Goal: Find specific page/section: Find specific page/section

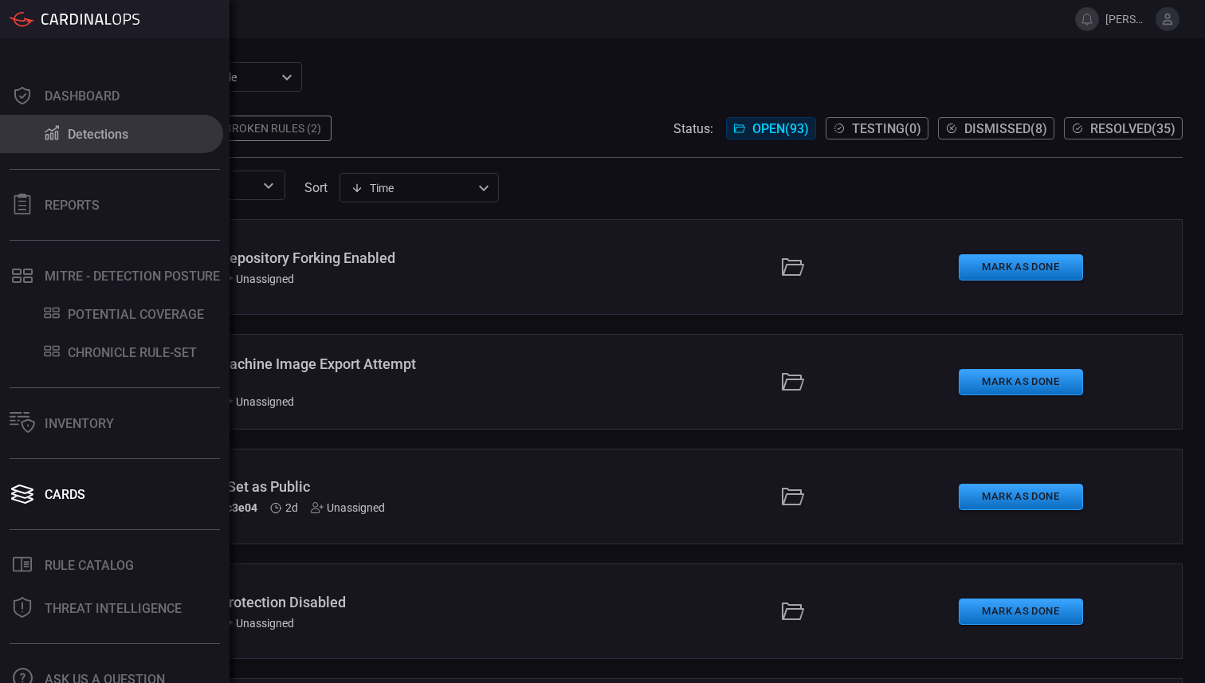
click at [60, 141] on div at bounding box center [51, 133] width 19 height 19
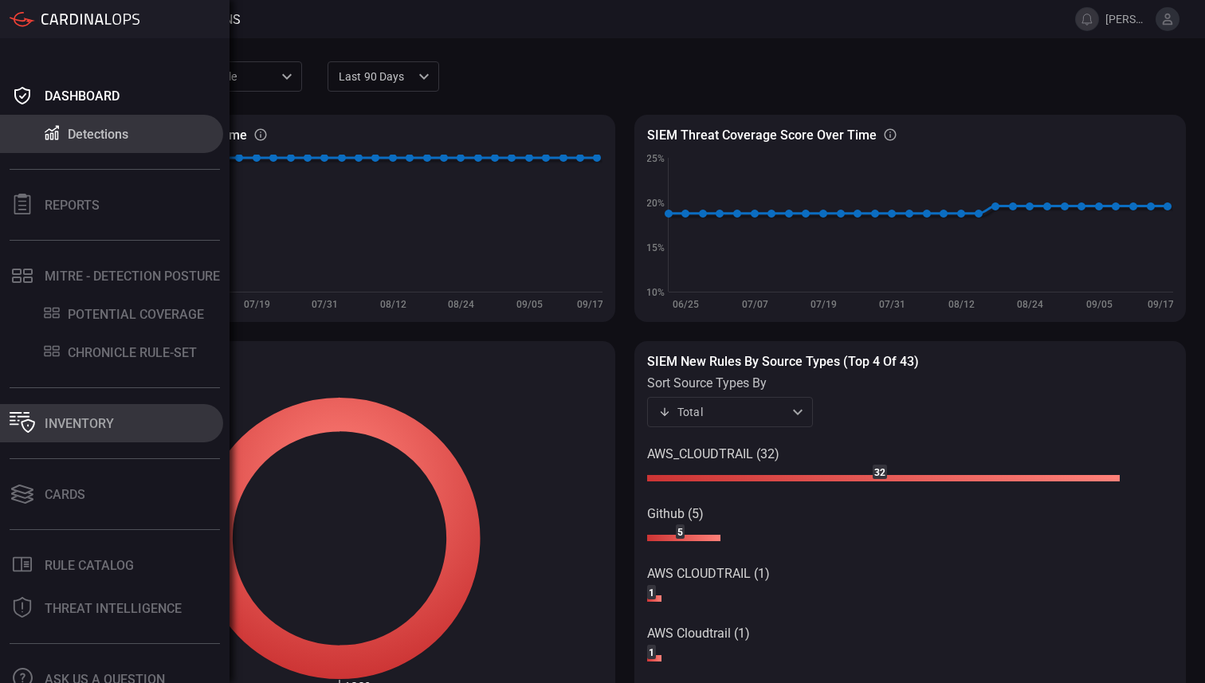
click at [92, 427] on div "Inventory" at bounding box center [79, 423] width 69 height 15
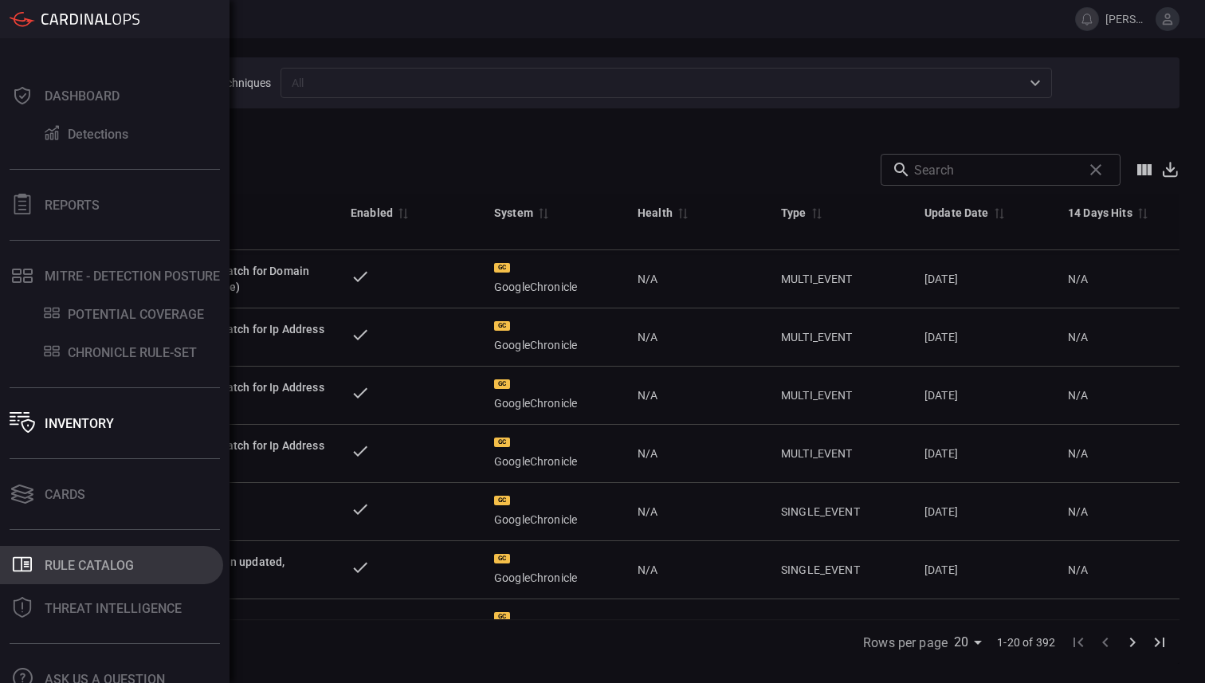
click at [82, 564] on div "Rule Catalog" at bounding box center [89, 565] width 89 height 15
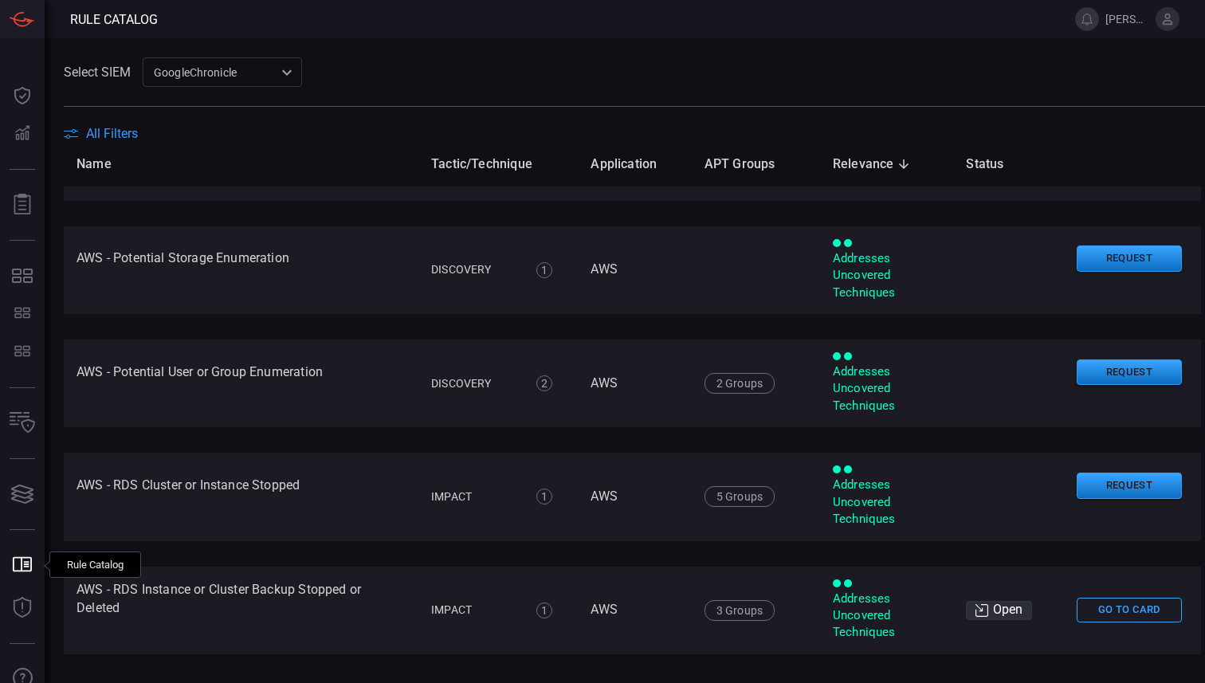
scroll to position [38, 0]
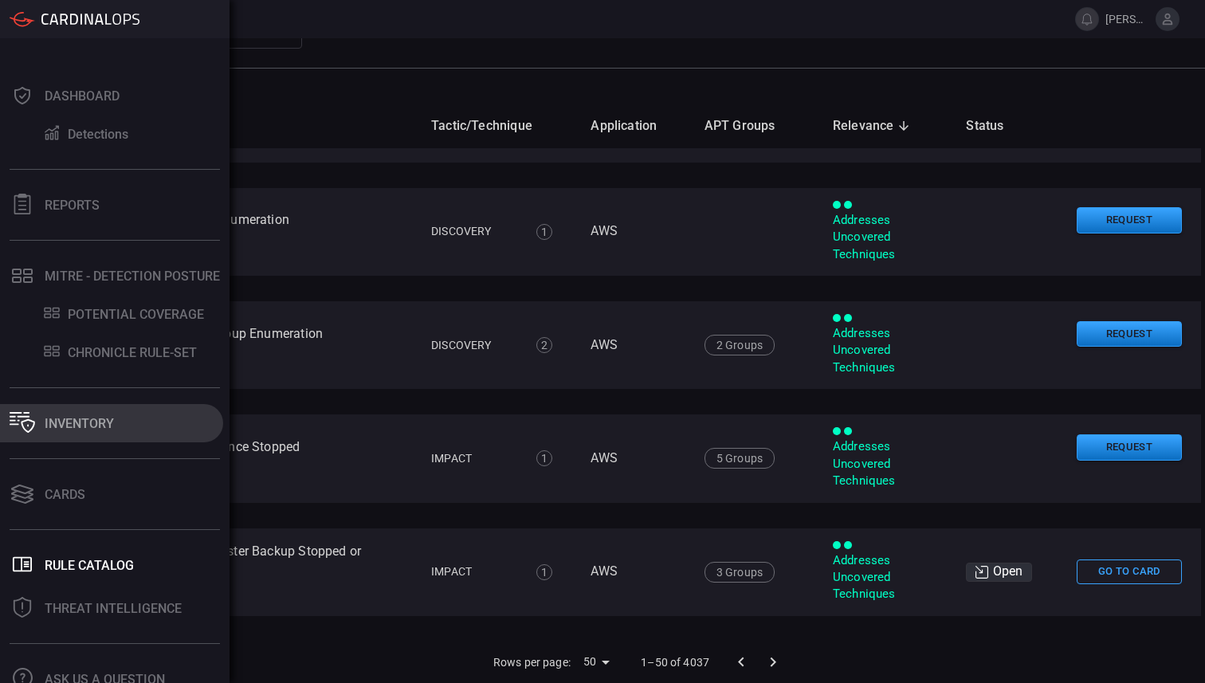
click at [96, 410] on button "Inventory" at bounding box center [111, 423] width 223 height 38
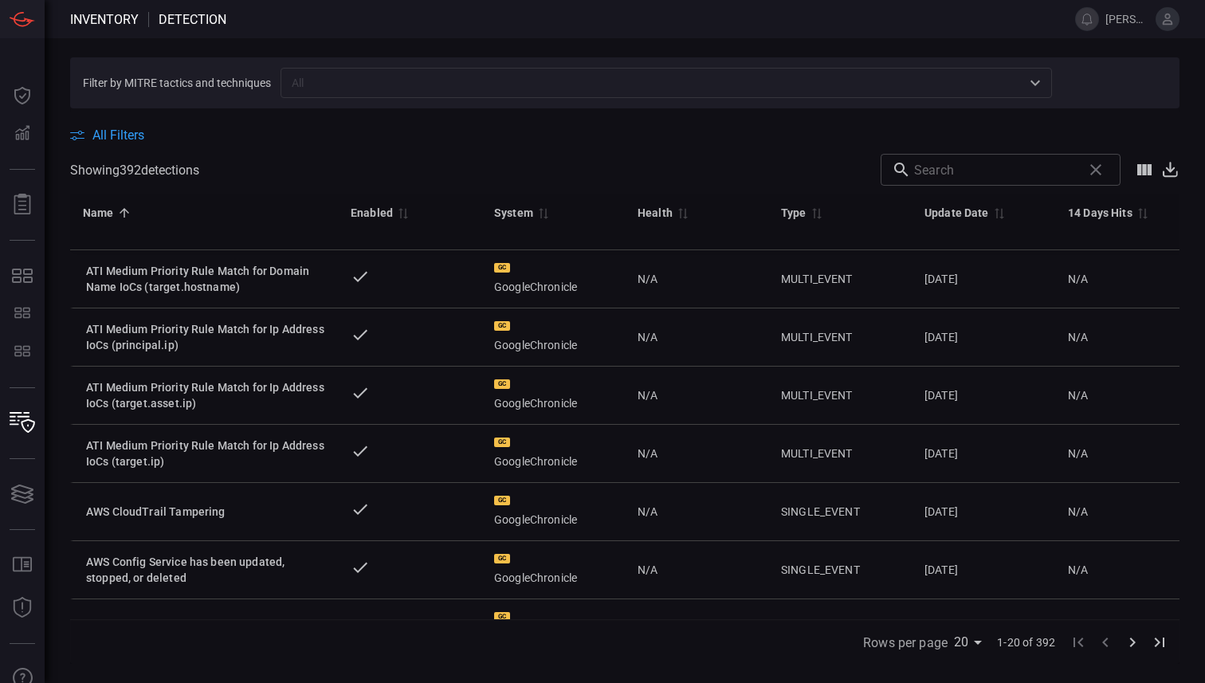
click at [379, 131] on div "All Filters" at bounding box center [624, 134] width 1109 height 15
click at [377, 83] on input "text" at bounding box center [652, 82] width 735 height 20
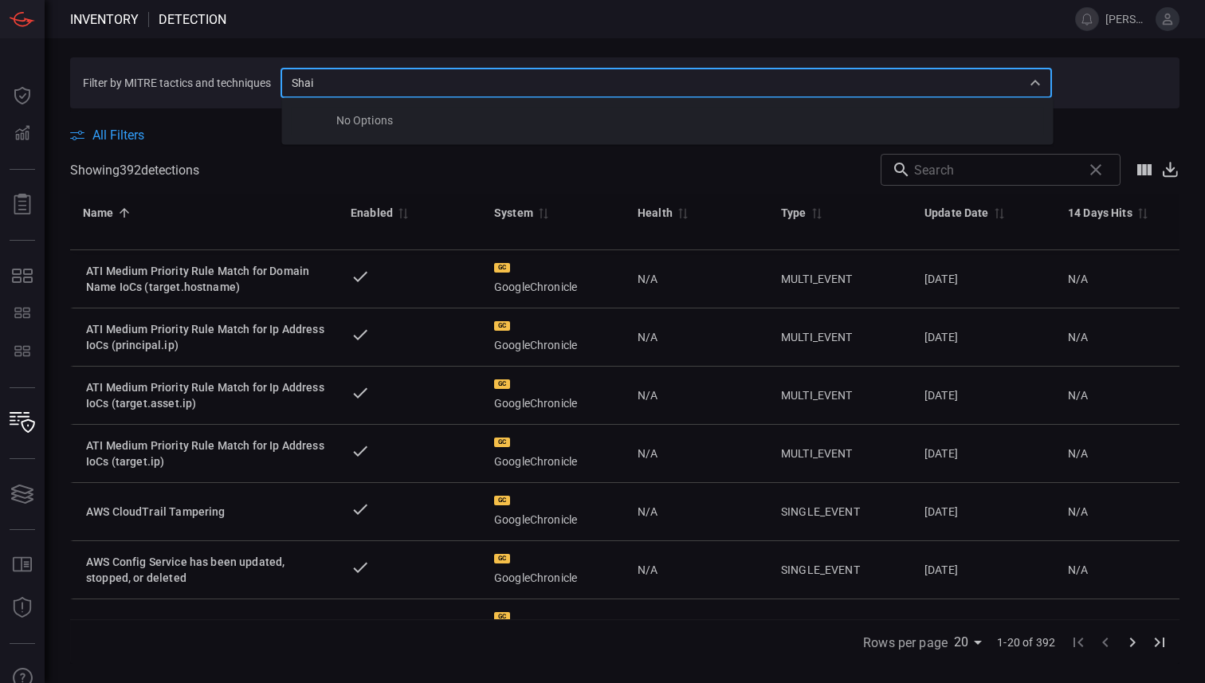
type input "Shai"
click at [981, 168] on input "text" at bounding box center [995, 170] width 162 height 32
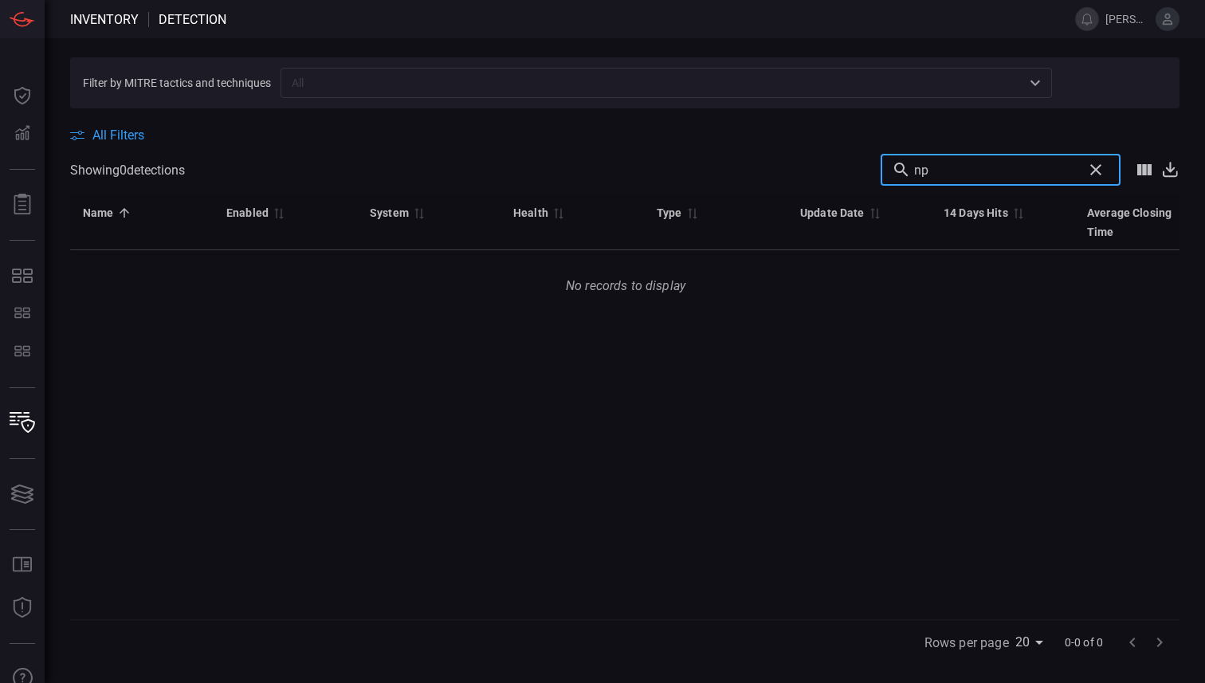
type input "npm"
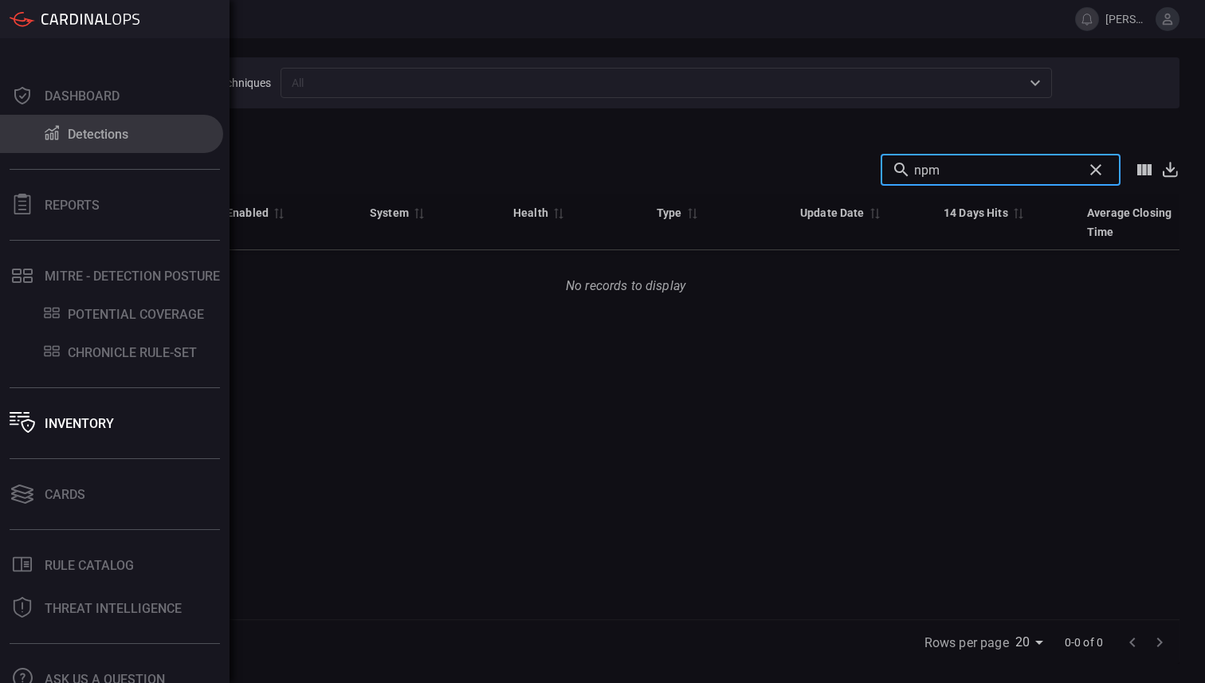
click at [92, 137] on div "Detections" at bounding box center [98, 134] width 61 height 15
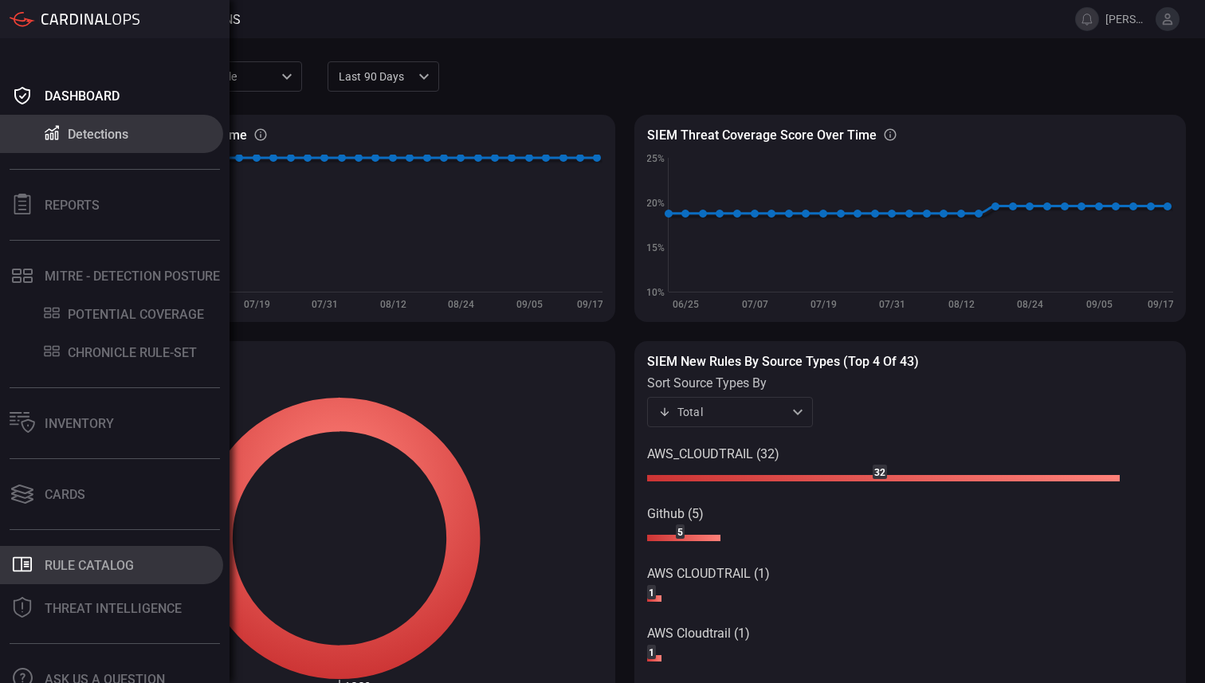
scroll to position [58, 0]
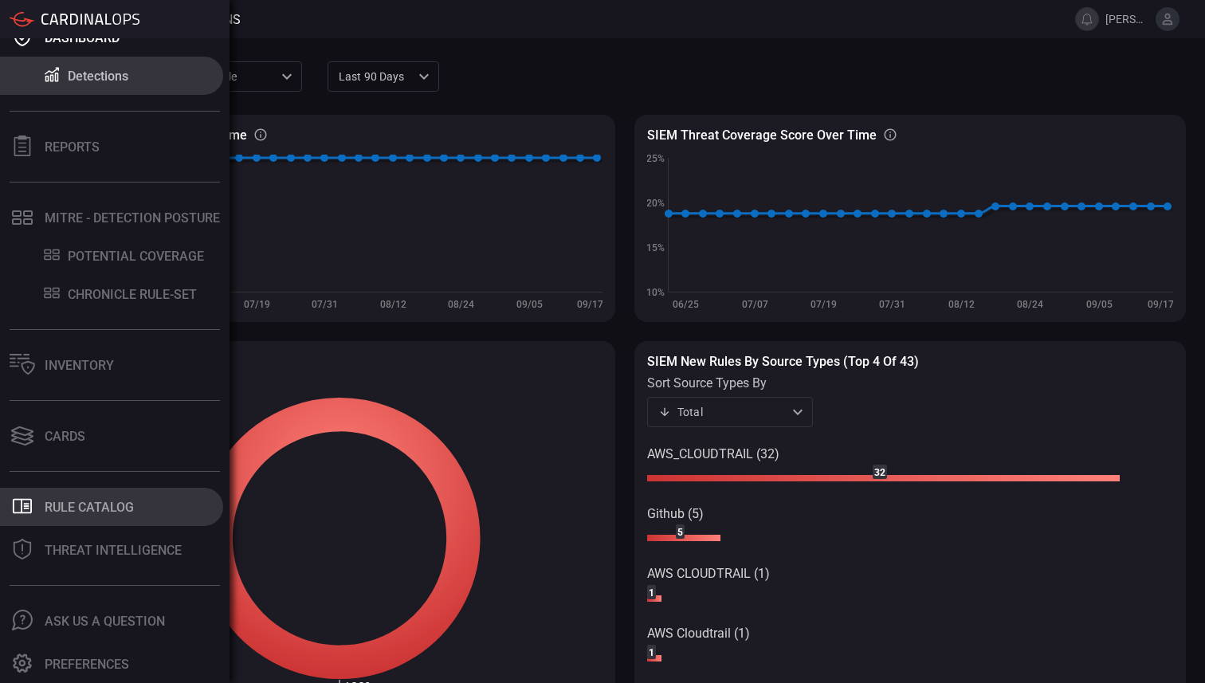
click at [88, 509] on div "Rule Catalog" at bounding box center [89, 506] width 89 height 15
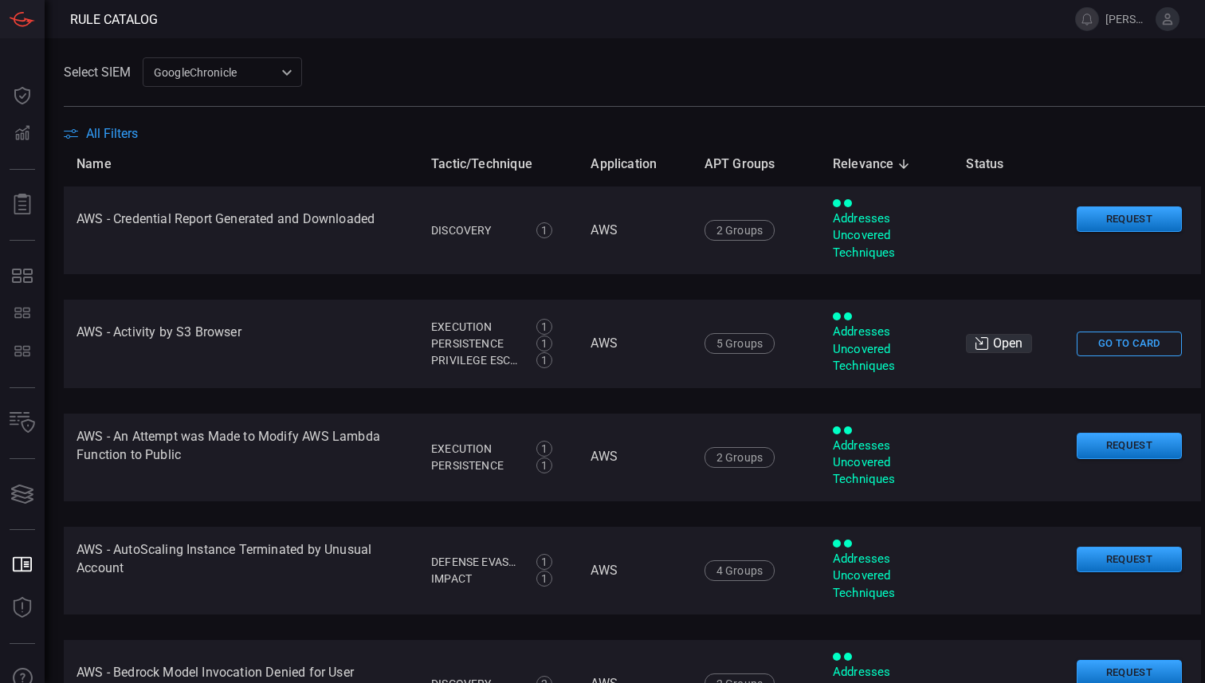
click at [86, 126] on span "All Filters" at bounding box center [112, 133] width 52 height 15
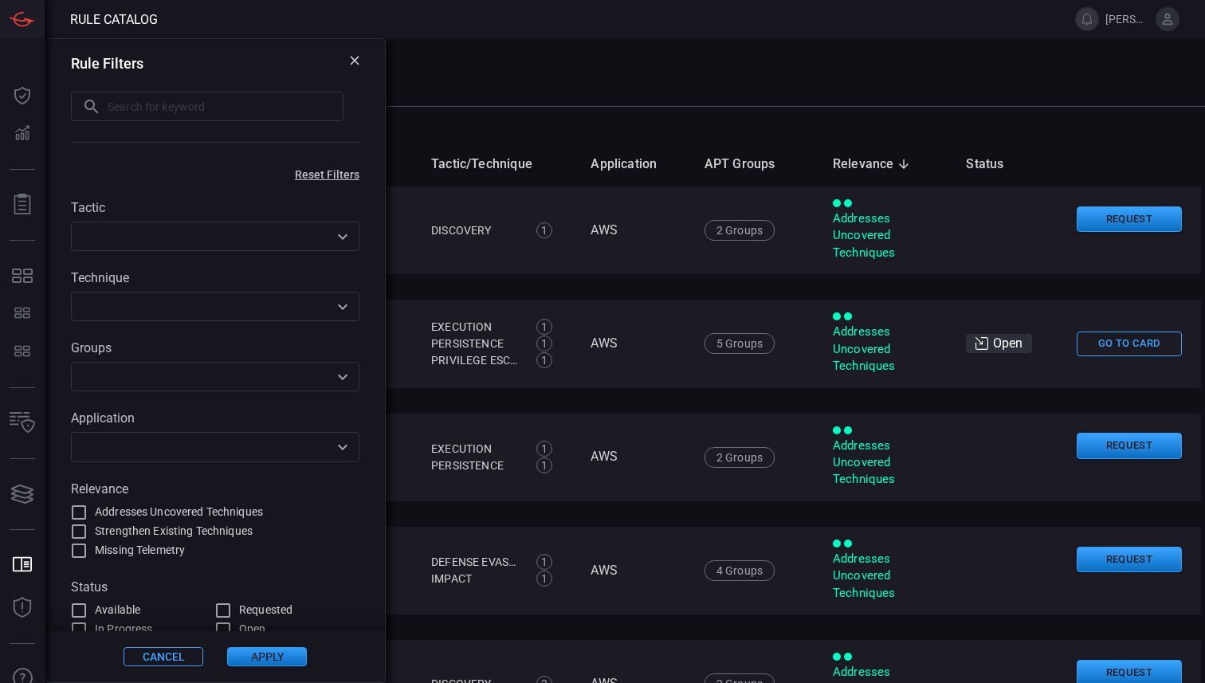
click at [207, 108] on input "text" at bounding box center [226, 106] width 236 height 29
type input "shai"
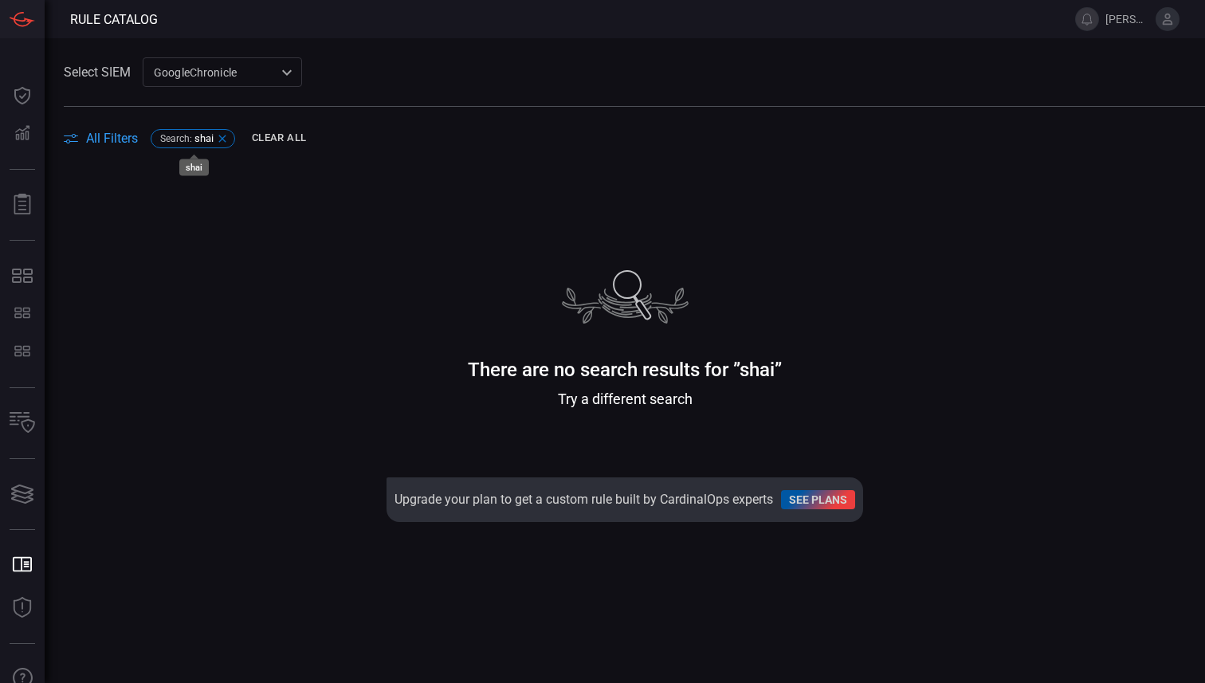
click at [224, 135] on icon at bounding box center [222, 138] width 13 height 13
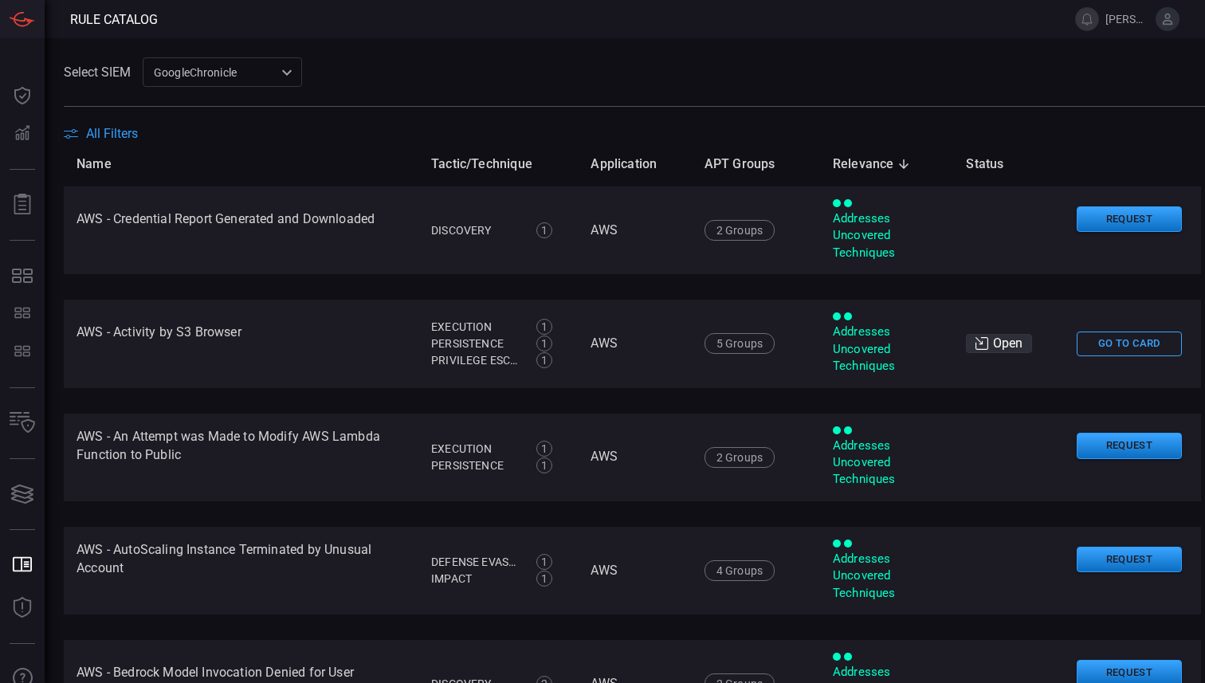
click at [108, 136] on span "All Filters" at bounding box center [112, 133] width 52 height 15
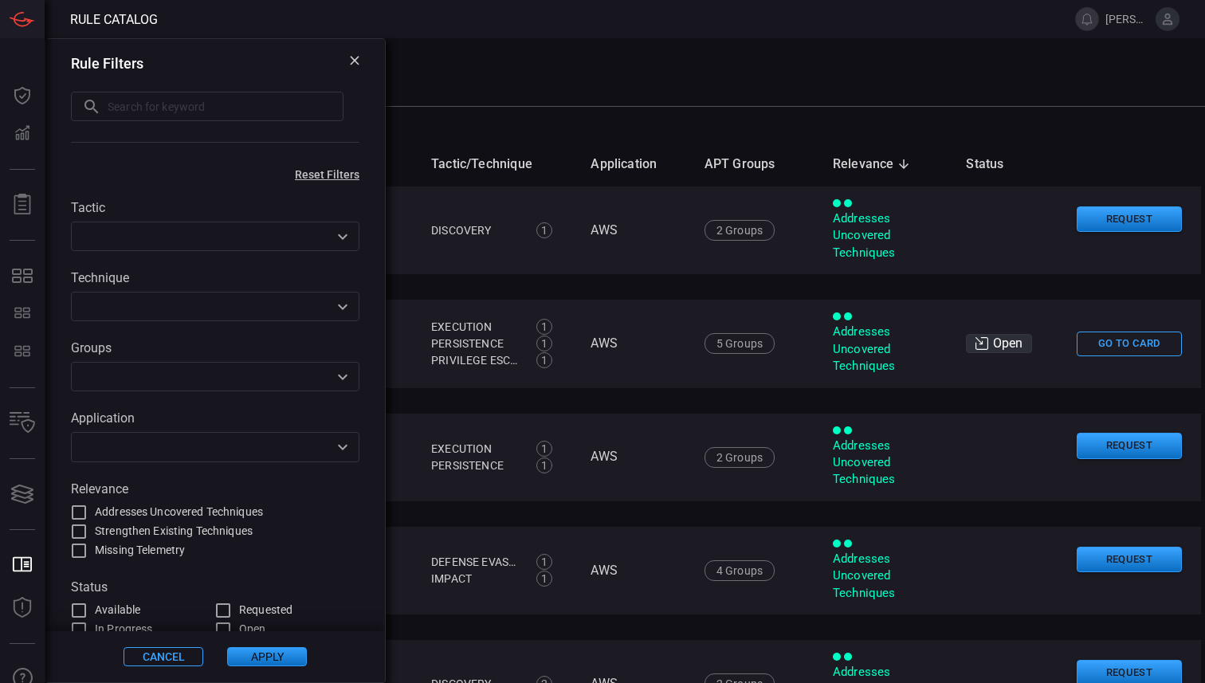
click at [186, 109] on input "text" at bounding box center [226, 106] width 236 height 29
type input "npm"
